Goal: Information Seeking & Learning: Learn about a topic

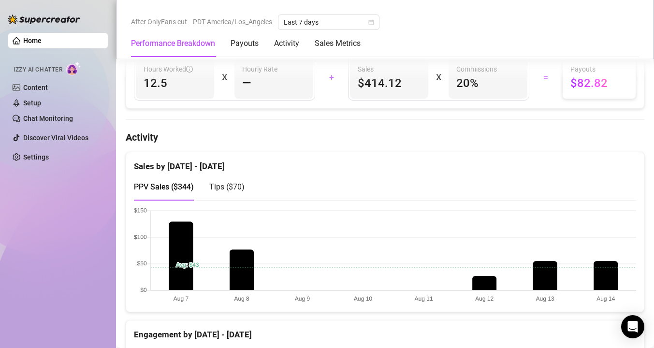
scroll to position [413, 0]
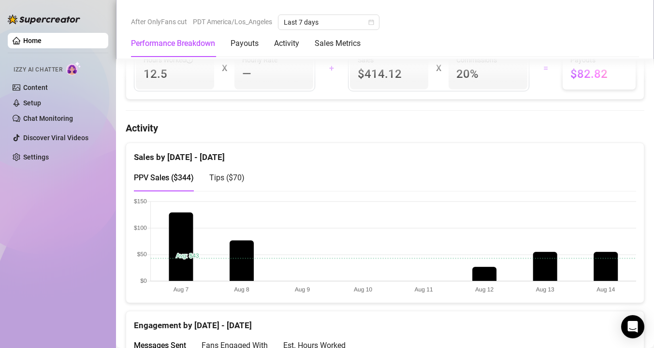
click at [231, 166] on div "Tips ( $70 )" at bounding box center [226, 178] width 35 height 28
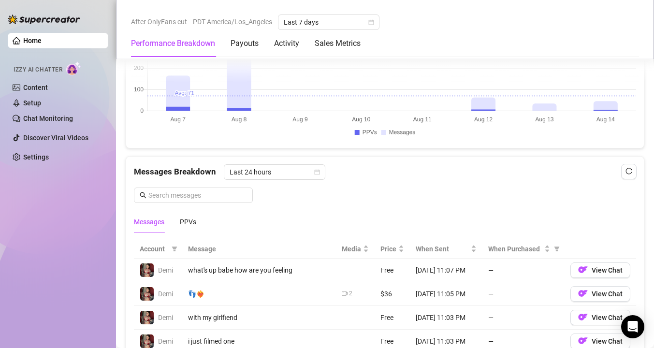
scroll to position [616, 0]
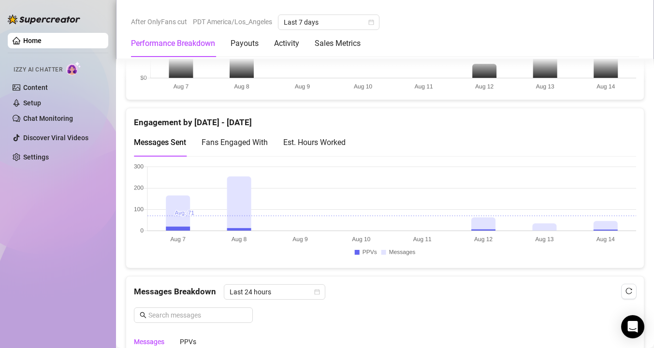
click at [341, 142] on div "Est. Hours Worked" at bounding box center [314, 142] width 62 height 12
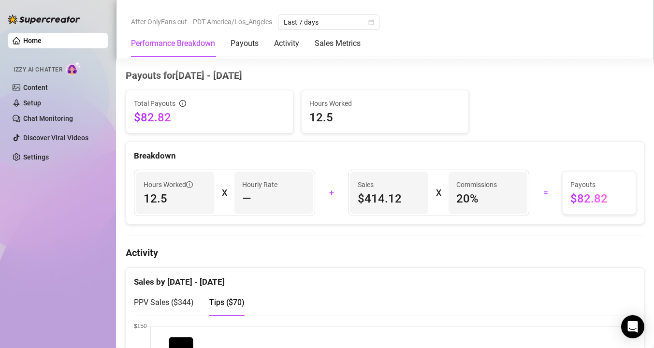
scroll to position [308, 0]
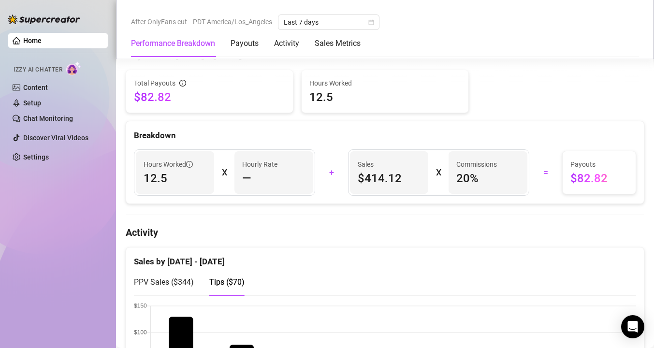
click at [437, 184] on div "Sales $414.12 X Commissions 20 %" at bounding box center [438, 172] width 181 height 46
drag, startPoint x: 437, startPoint y: 184, endPoint x: 437, endPoint y: 127, distance: 57.0
click at [437, 139] on div "Breakdown Hours Worked 12.5 X Hourly Rate — + Sales $414.12 X Commissions 20 % …" at bounding box center [385, 162] width 519 height 83
click at [437, 143] on div "Hours Worked 12.5 X Hourly Rate — + Sales $414.12 X Commissions 20 % = Payouts …" at bounding box center [385, 173] width 518 height 62
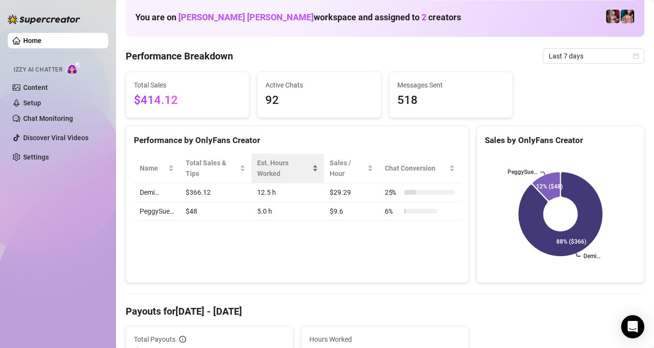
scroll to position [37, 0]
